Goal: Navigation & Orientation: Find specific page/section

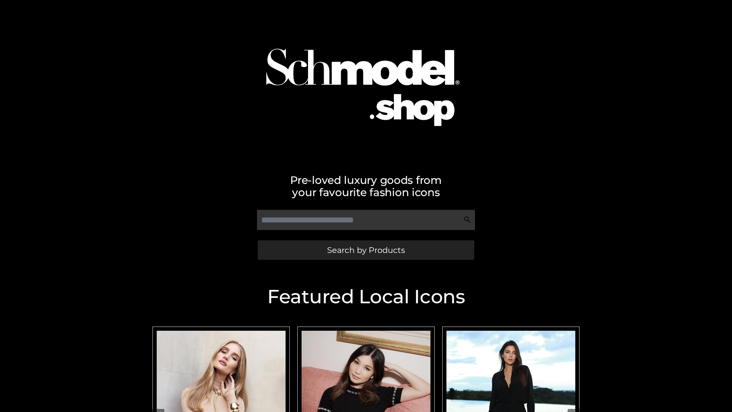
click at [366, 250] on span "Search by Products" at bounding box center [366, 250] width 78 height 8
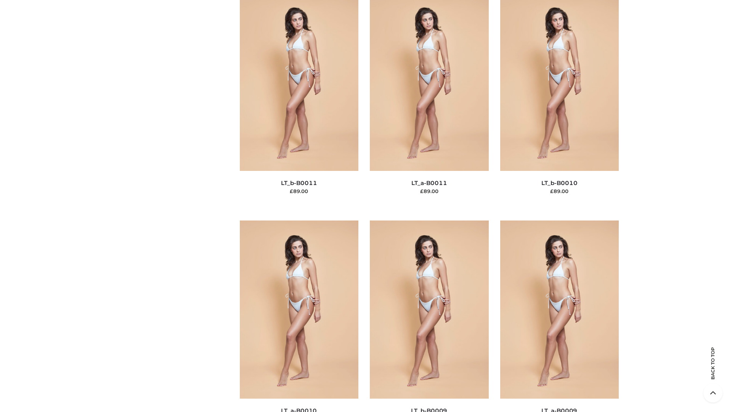
scroll to position [3424, 0]
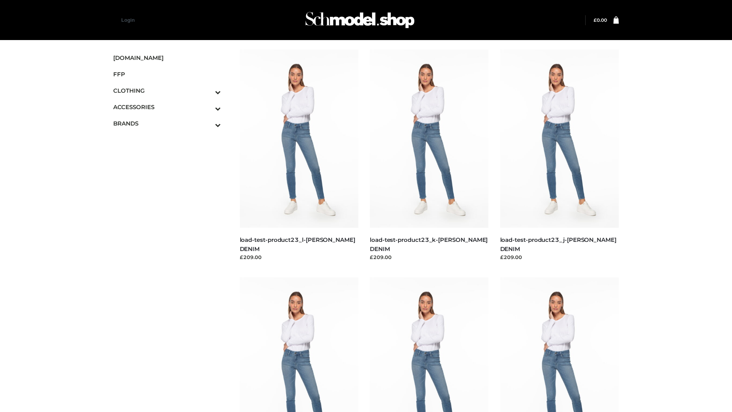
scroll to position [669, 0]
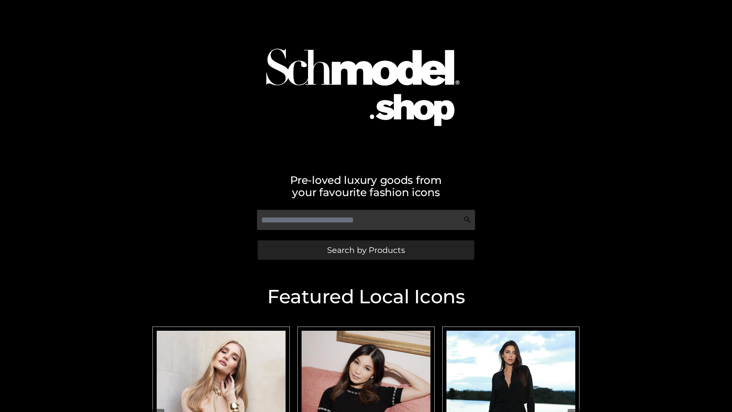
click at [366, 250] on span "Search by Products" at bounding box center [366, 250] width 78 height 8
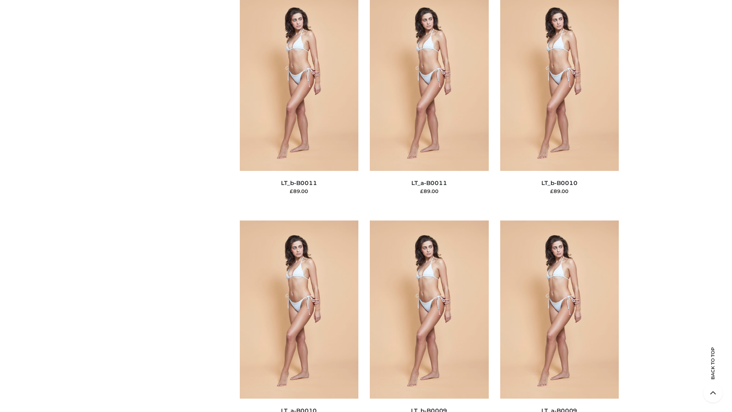
scroll to position [3424, 0]
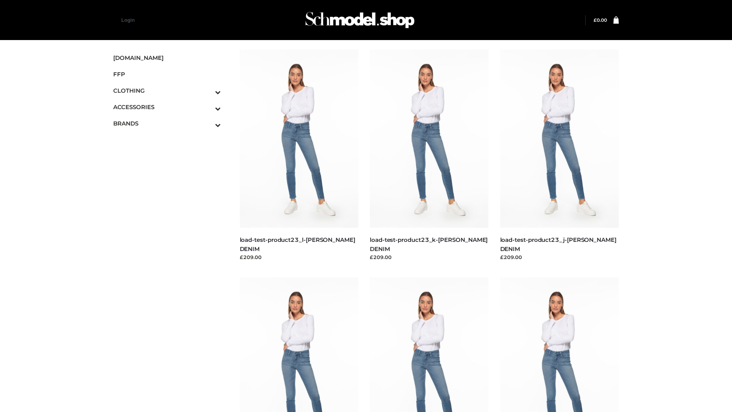
scroll to position [669, 0]
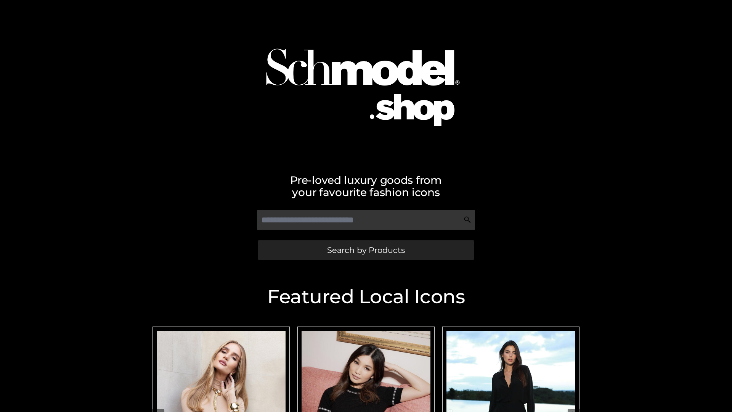
click at [366, 250] on span "Search by Products" at bounding box center [366, 250] width 78 height 8
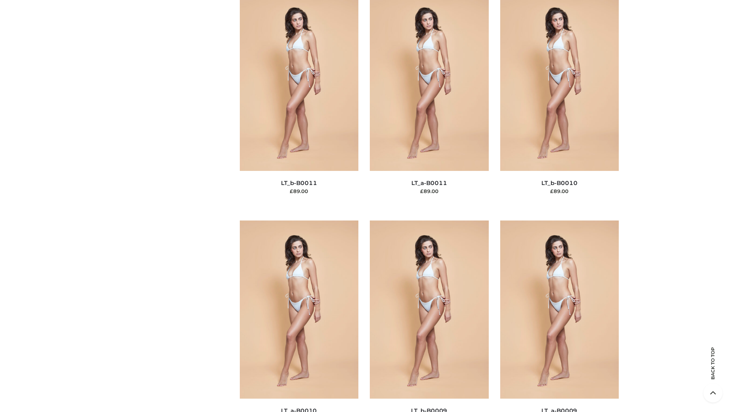
scroll to position [3424, 0]
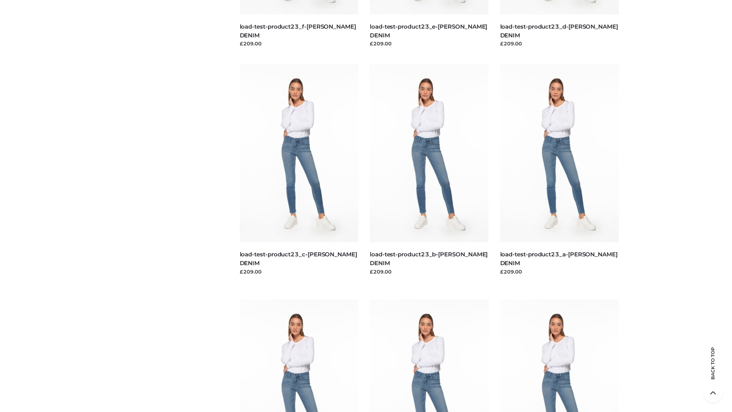
scroll to position [669, 0]
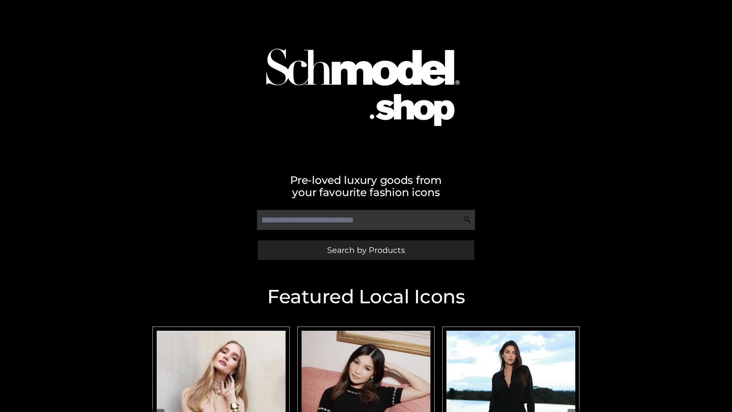
click at [366, 250] on span "Search by Products" at bounding box center [366, 250] width 78 height 8
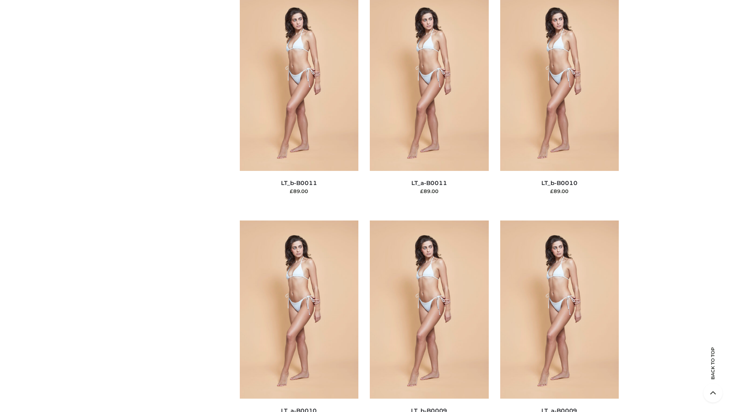
scroll to position [3424, 0]
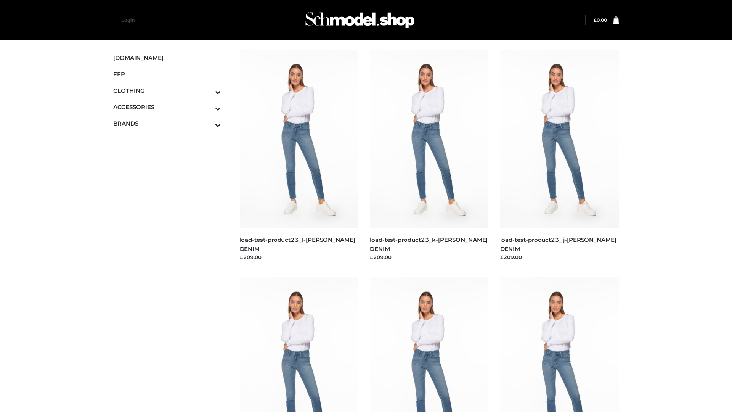
scroll to position [669, 0]
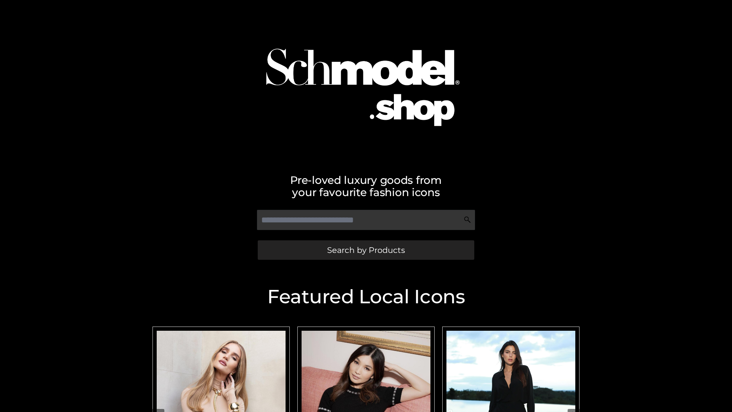
click at [366, 250] on span "Search by Products" at bounding box center [366, 250] width 78 height 8
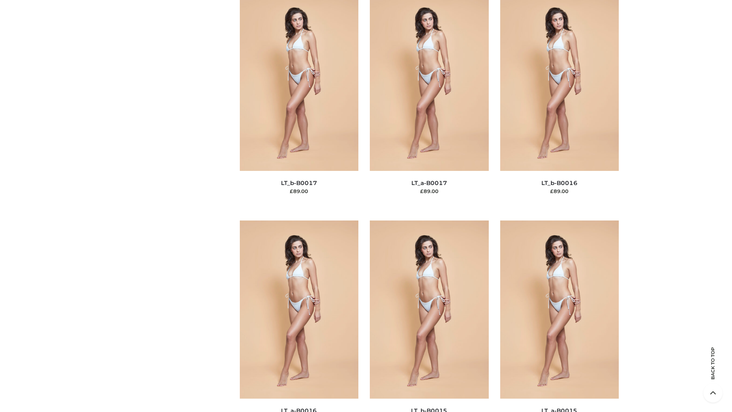
scroll to position [2505, 0]
